Goal: Obtain resource: Download file/media

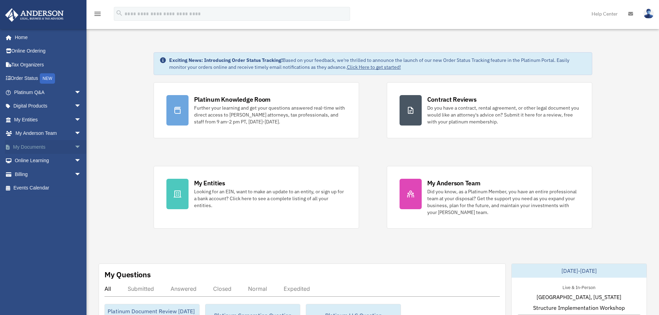
click at [48, 146] on link "My Documents arrow_drop_down" at bounding box center [48, 147] width 87 height 14
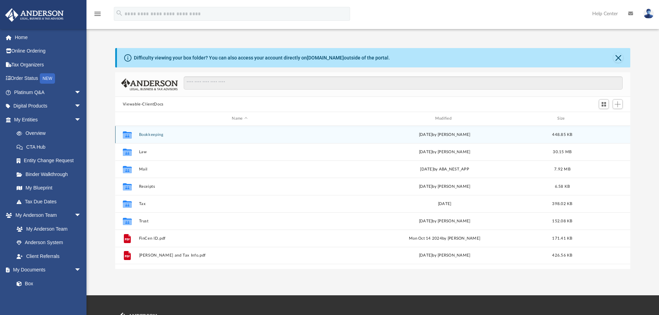
click at [129, 135] on icon "grid" at bounding box center [127, 134] width 9 height 7
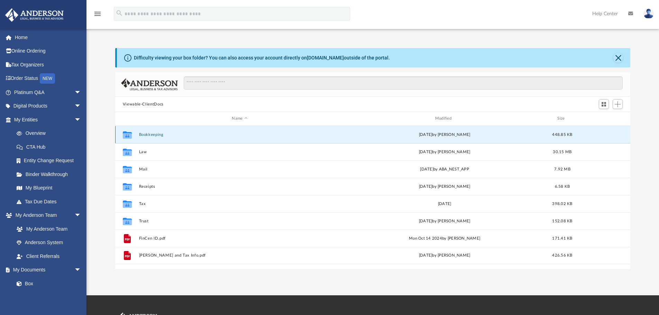
click at [128, 136] on icon "grid" at bounding box center [127, 136] width 9 height 6
click at [297, 134] on button "Bookkeeping" at bounding box center [240, 134] width 202 height 4
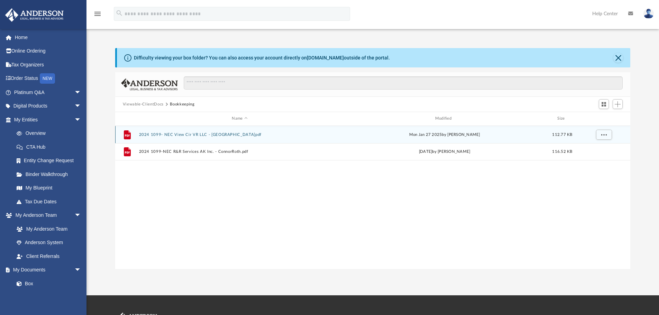
click at [155, 133] on button "2024 1099- NEC View Cir VR LLC - [GEOGRAPHIC_DATA]pdf" at bounding box center [240, 134] width 202 height 4
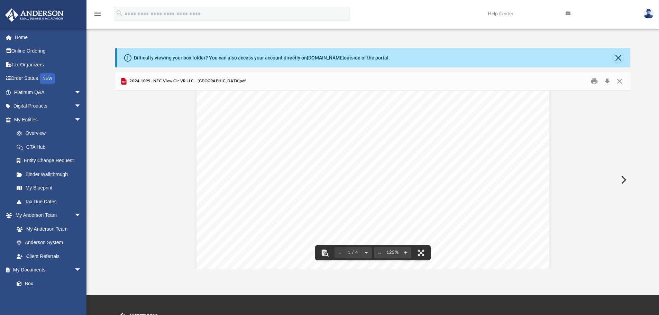
scroll to position [35, 0]
click at [593, 82] on button "Print" at bounding box center [594, 81] width 14 height 11
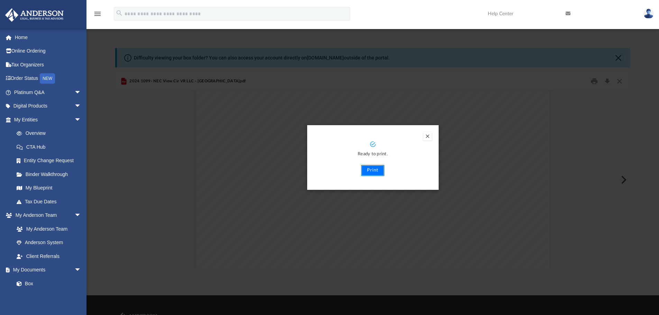
click at [373, 170] on button "Print" at bounding box center [372, 170] width 23 height 11
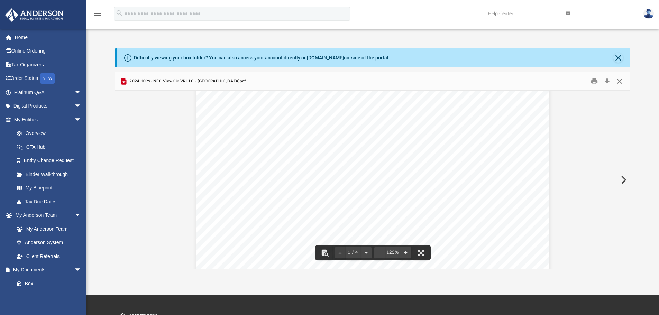
click at [620, 82] on button "Close" at bounding box center [619, 81] width 12 height 11
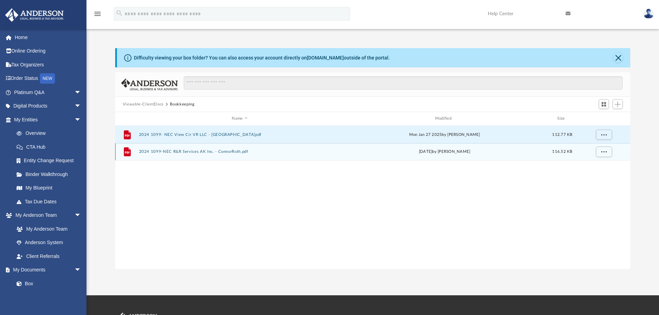
click at [173, 150] on button "2024 1099-NEC R&R Services AK Inc. - ConnorRoth.pdf" at bounding box center [240, 151] width 202 height 4
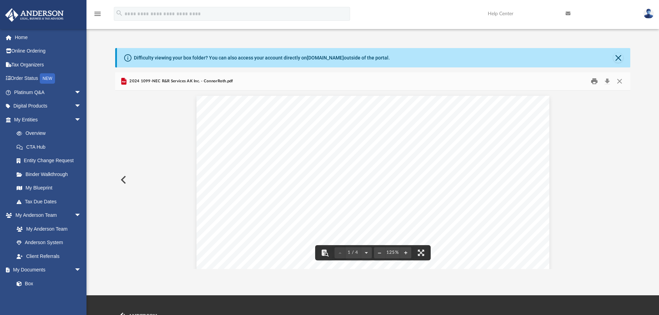
click at [592, 81] on button "Print" at bounding box center [594, 81] width 14 height 11
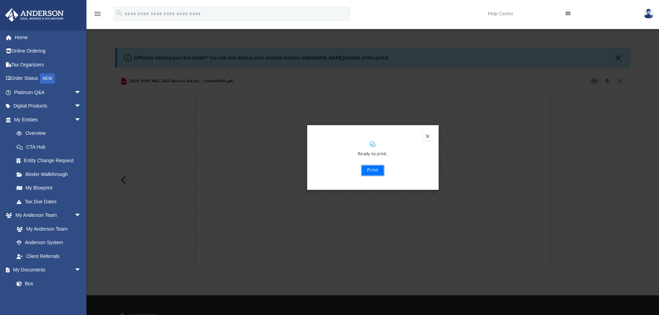
click at [374, 169] on button "Print" at bounding box center [372, 170] width 23 height 11
